Goal: Task Accomplishment & Management: Complete application form

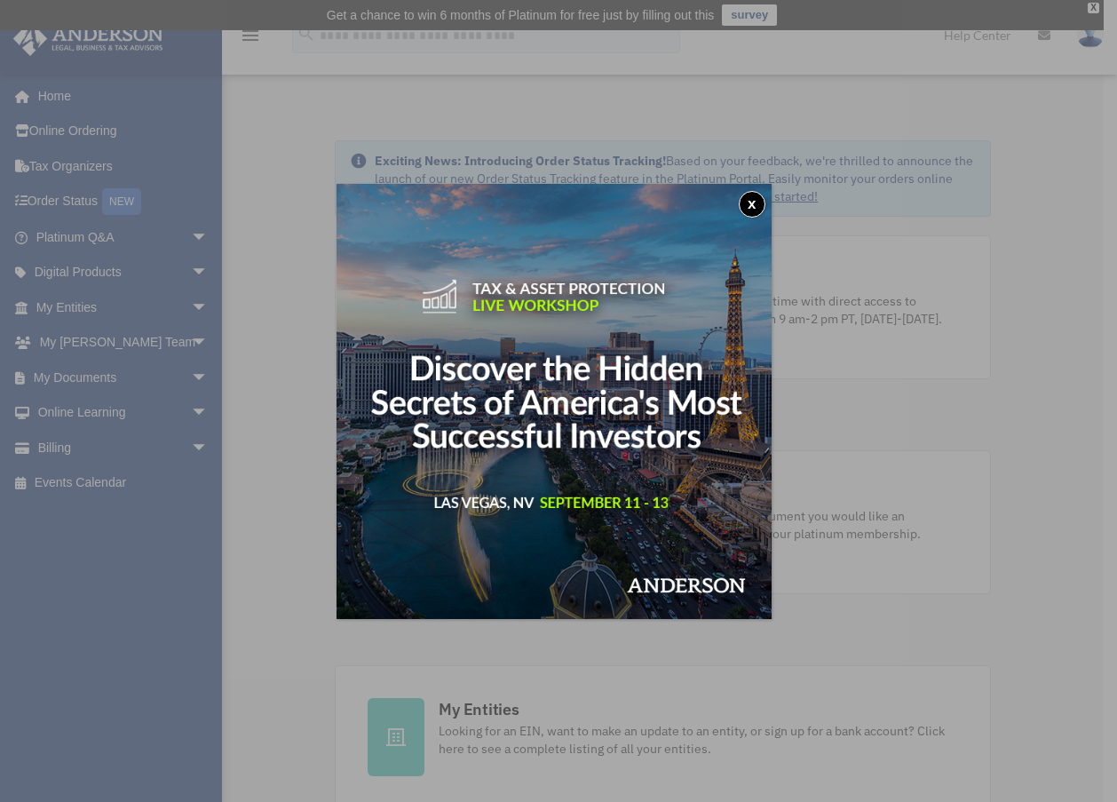
click at [755, 200] on button "x" at bounding box center [752, 204] width 27 height 27
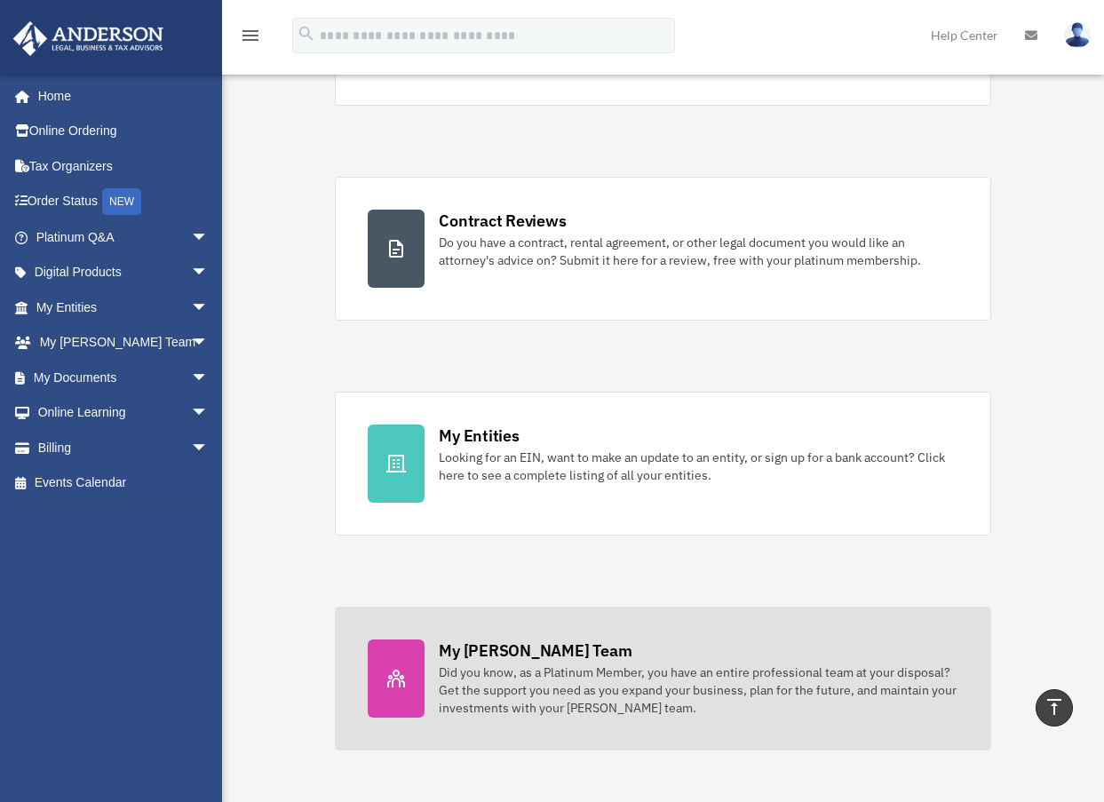
scroll to position [266, 0]
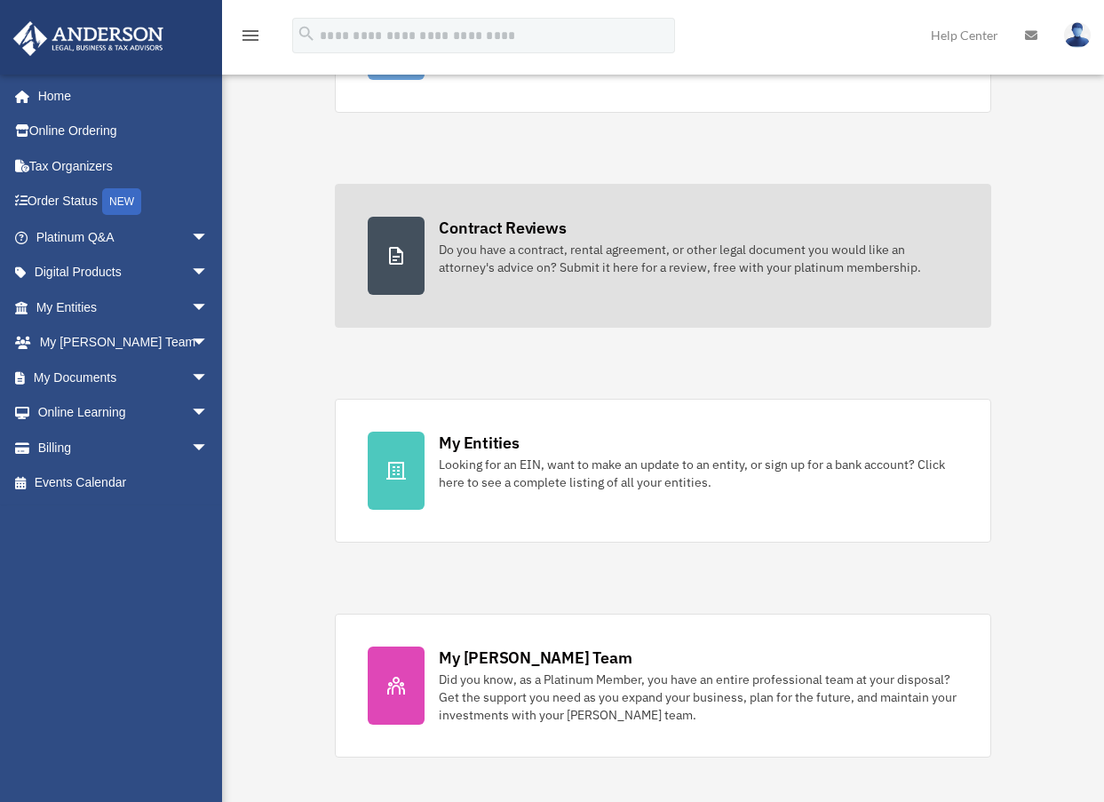
click at [445, 223] on div "Contract Reviews" at bounding box center [502, 228] width 127 height 22
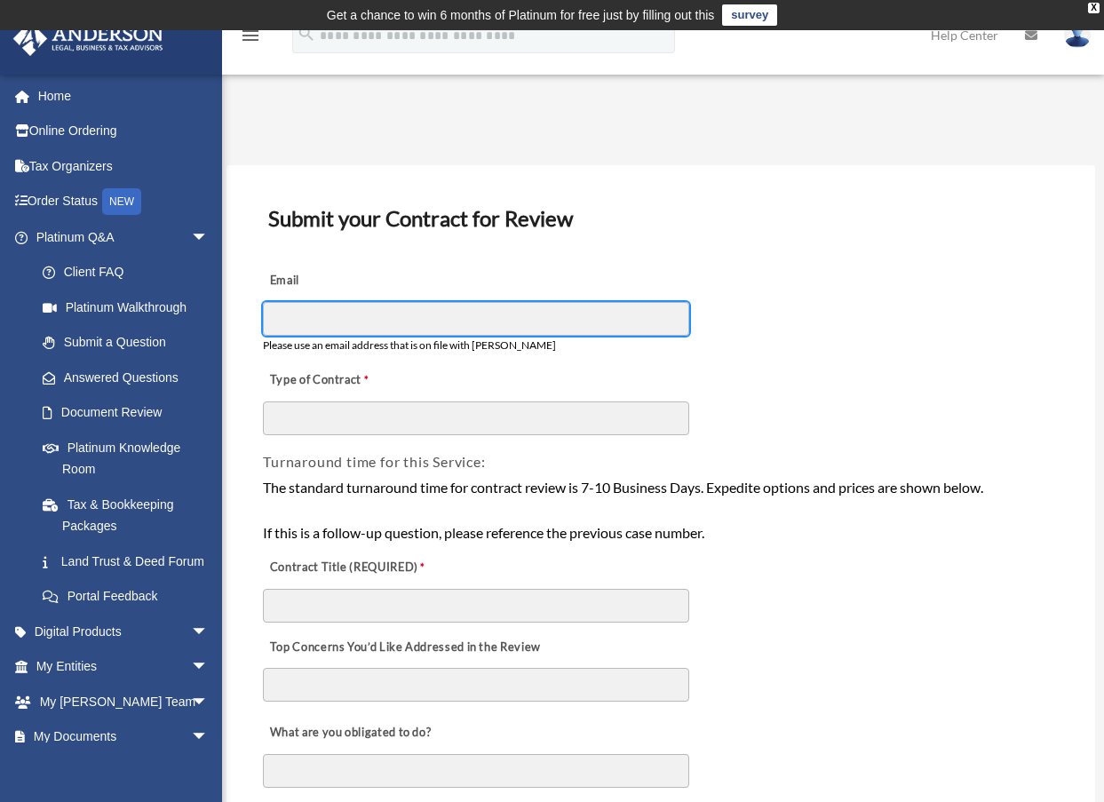
click at [329, 323] on input "Email" at bounding box center [476, 319] width 426 height 34
type input "**********"
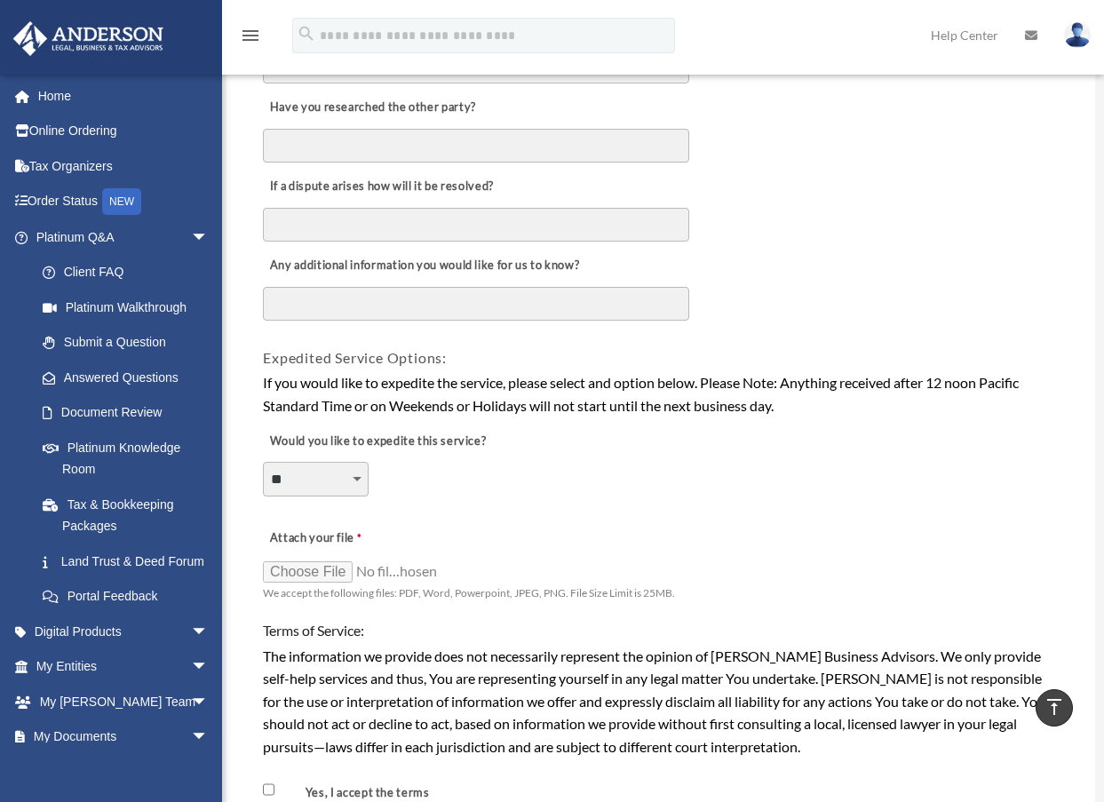
scroll to position [1066, 0]
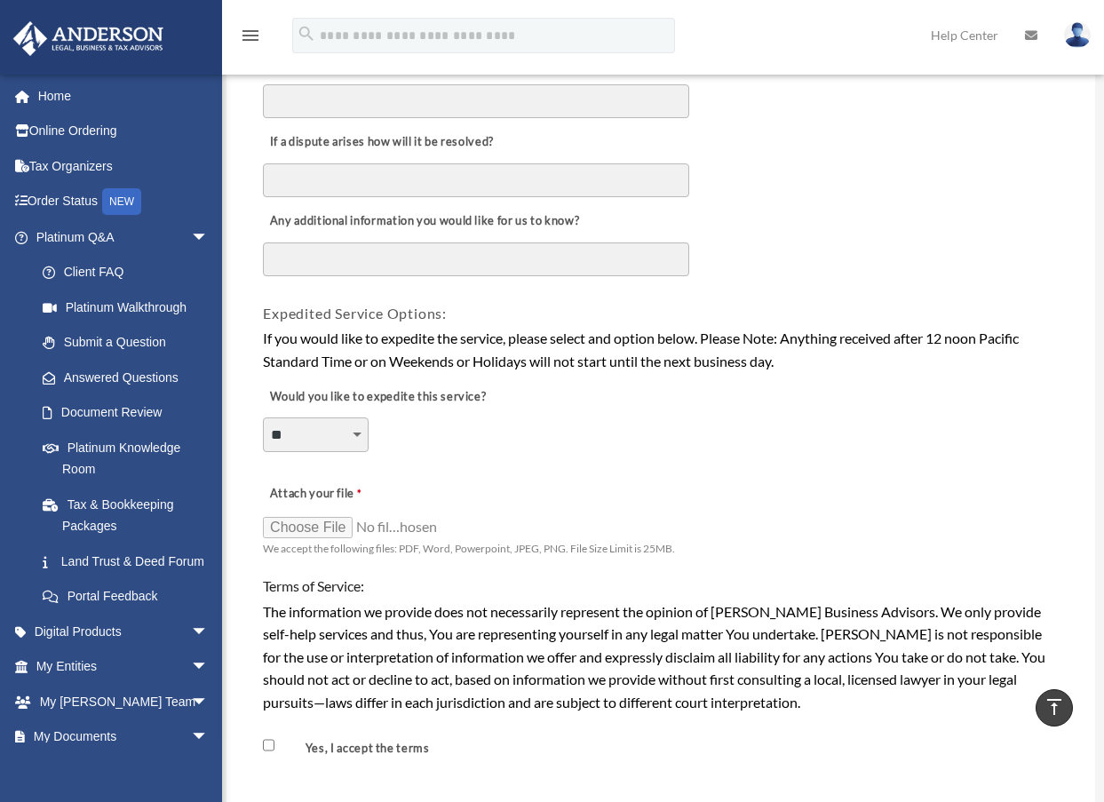
click at [305, 261] on textarea "Any additional information you would like for us to know?" at bounding box center [476, 259] width 426 height 34
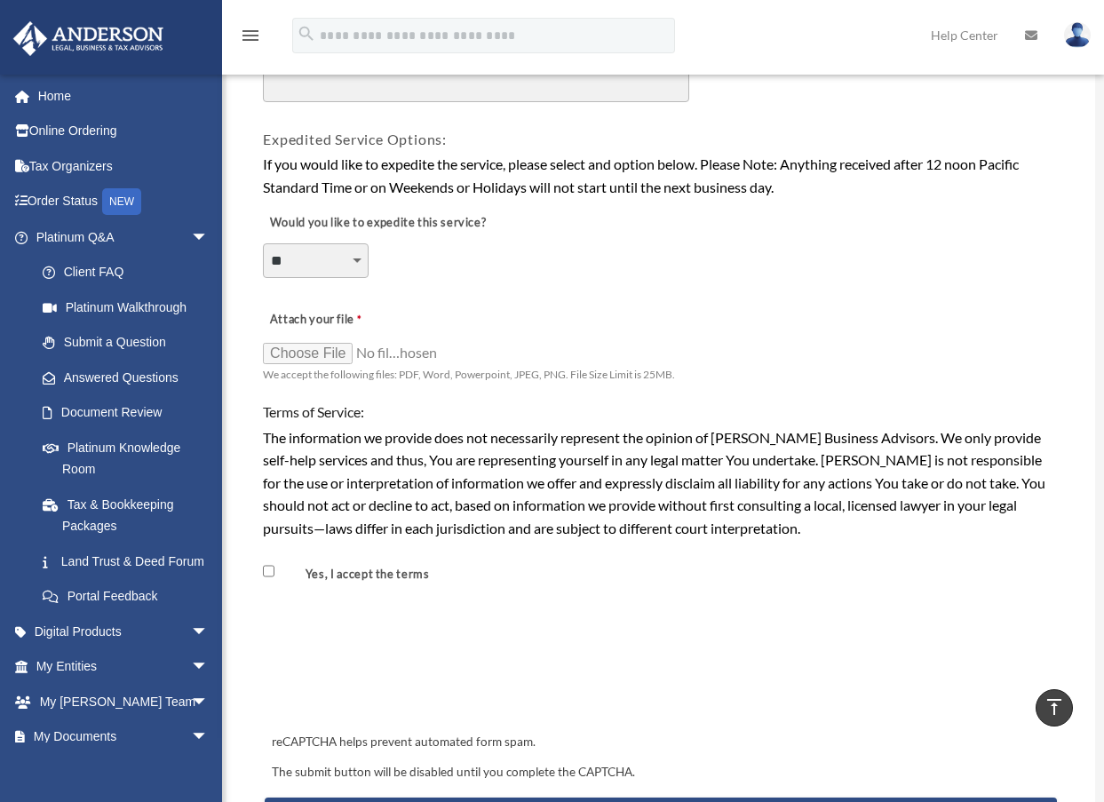
scroll to position [1243, 0]
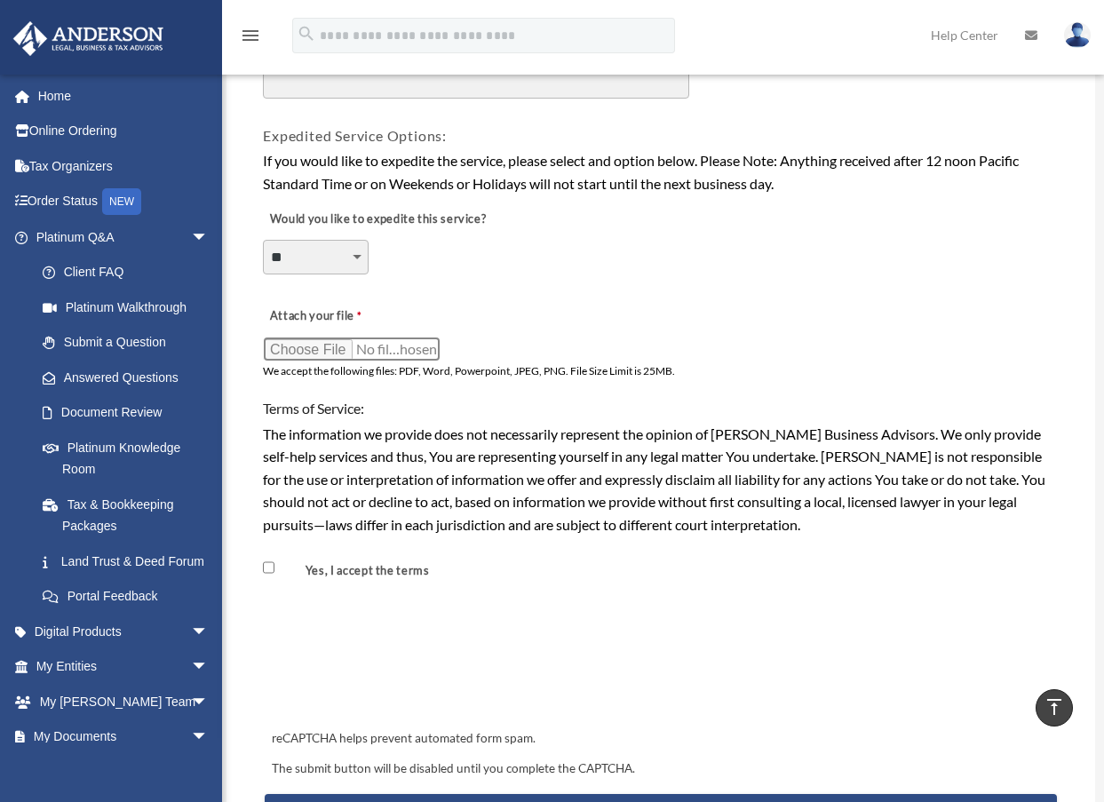
click at [312, 351] on input "Attach your file" at bounding box center [352, 349] width 178 height 25
